Goal: Contribute content: Add original content to the website for others to see

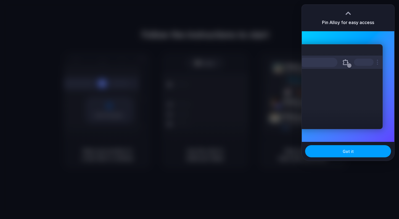
click at [353, 152] on button "Got it" at bounding box center [348, 151] width 86 height 12
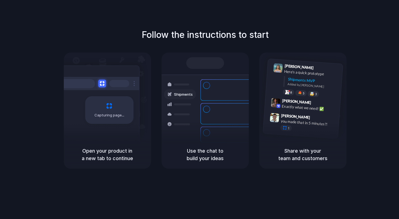
click at [355, 38] on div "Follow the instructions to start Capturing page Open your product in a new tab …" at bounding box center [205, 98] width 399 height 140
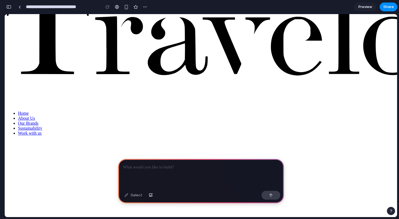
scroll to position [31, 0]
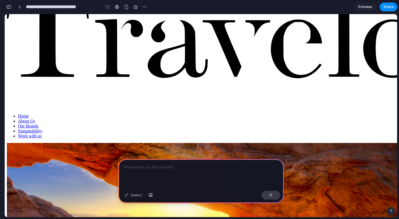
click at [178, 167] on p at bounding box center [201, 167] width 156 height 7
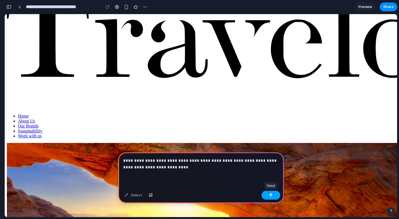
click at [276, 196] on button "button" at bounding box center [271, 195] width 19 height 9
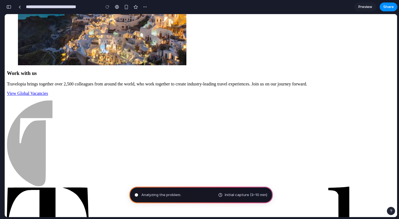
scroll to position [957, 0]
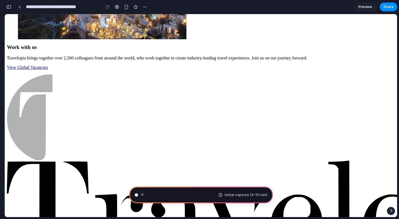
type input "**********"
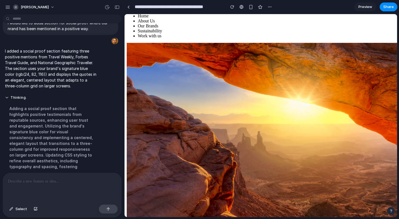
scroll to position [0, 0]
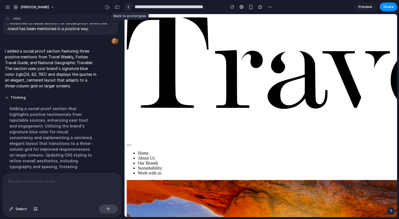
click at [127, 6] on div at bounding box center [128, 7] width 2 height 3
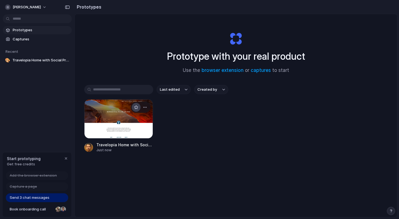
click at [133, 107] on button "button" at bounding box center [136, 107] width 9 height 9
click at [135, 106] on div "button" at bounding box center [136, 107] width 4 height 4
click at [110, 109] on div at bounding box center [118, 118] width 69 height 39
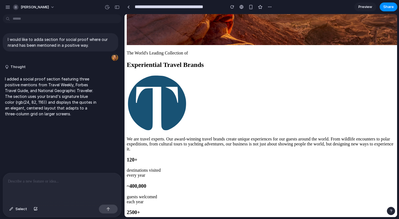
scroll to position [315, 0]
click at [46, 189] on div at bounding box center [62, 187] width 118 height 29
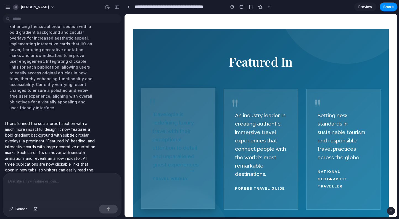
scroll to position [344, 0]
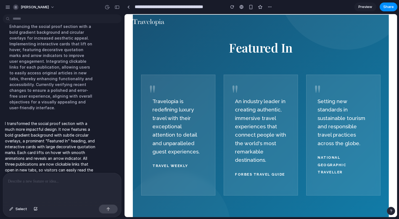
click at [72, 186] on div at bounding box center [62, 187] width 118 height 29
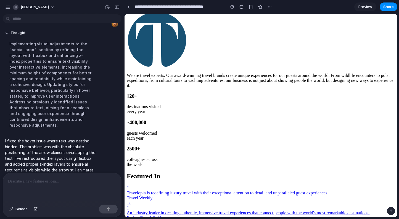
scroll to position [372, 0]
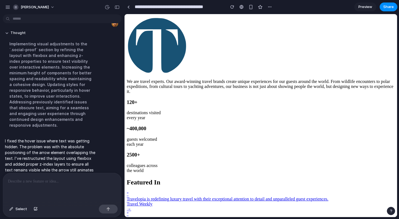
click at [45, 190] on div at bounding box center [62, 187] width 118 height 29
click at [39, 181] on p "**********" at bounding box center [62, 181] width 108 height 7
click at [90, 182] on p "**********" at bounding box center [62, 181] width 108 height 7
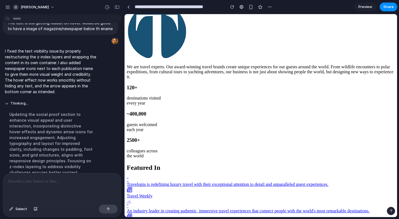
scroll to position [387, 0]
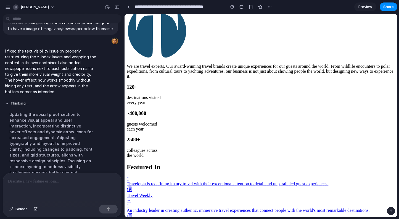
click at [58, 192] on div at bounding box center [62, 187] width 118 height 29
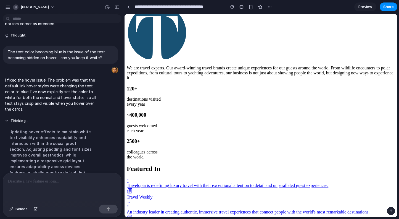
scroll to position [386, 0]
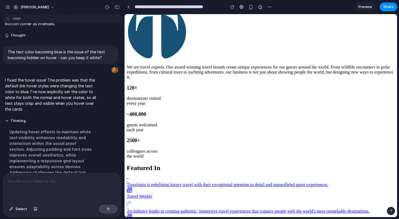
click at [363, 5] on span "Preview" at bounding box center [366, 7] width 14 height 6
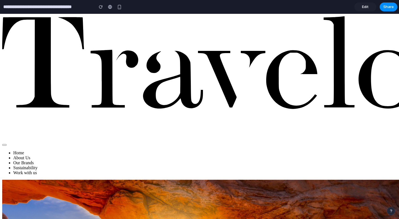
click at [362, 7] on link "Edit" at bounding box center [366, 6] width 22 height 9
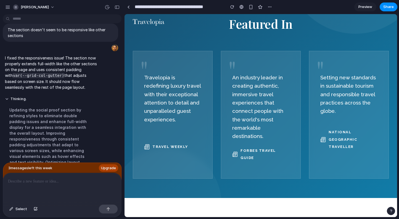
scroll to position [356, 0]
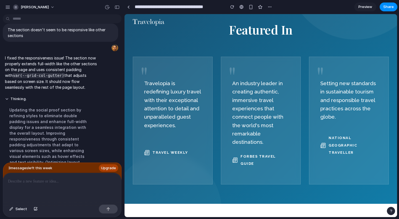
click at [365, 7] on span "Preview" at bounding box center [366, 7] width 14 height 6
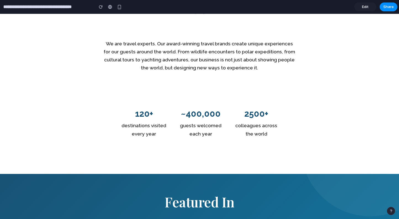
scroll to position [140, 0]
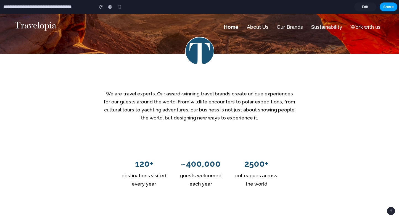
click at [391, 8] on span "Share" at bounding box center [389, 7] width 11 height 6
click at [322, 132] on div "Share ' Travelopia Home with Social Proof Section ' Invite Rajesh Kumar Thiagar…" at bounding box center [199, 109] width 399 height 219
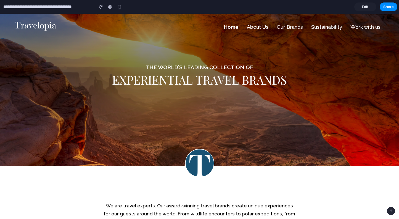
scroll to position [0, 0]
